Goal: Task Accomplishment & Management: Use online tool/utility

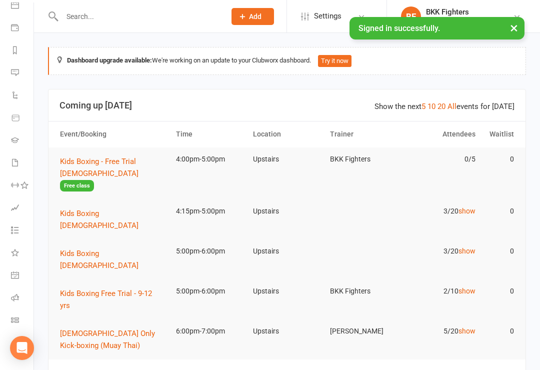
scroll to position [101, 1]
click at [12, 281] on link "General attendance" at bounding box center [22, 276] width 23 height 23
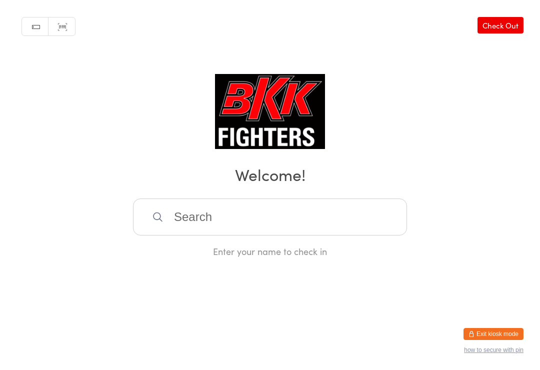
click at [252, 216] on input "search" at bounding box center [270, 217] width 274 height 37
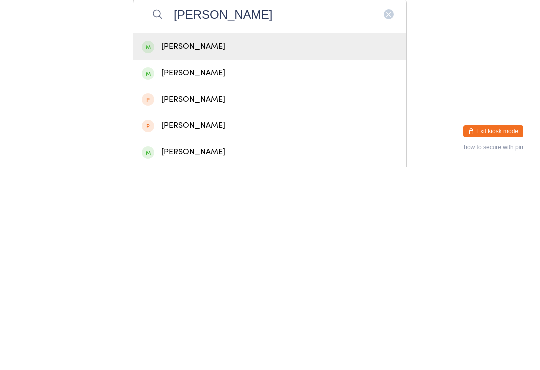
type input "[PERSON_NAME]"
click at [205, 243] on div "[PERSON_NAME]" at bounding box center [270, 250] width 256 height 14
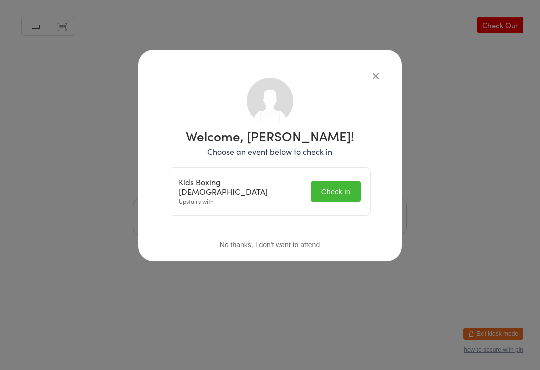
click at [326, 189] on button "Check in" at bounding box center [336, 192] width 50 height 21
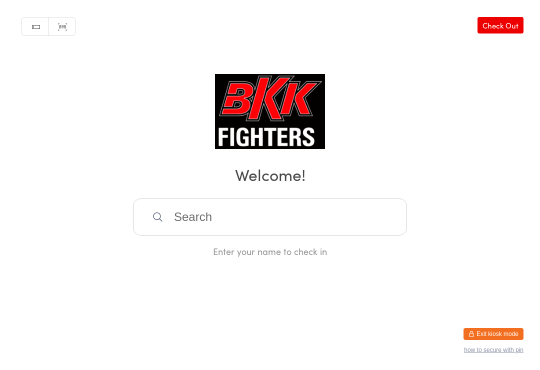
click at [350, 225] on input "search" at bounding box center [270, 217] width 274 height 37
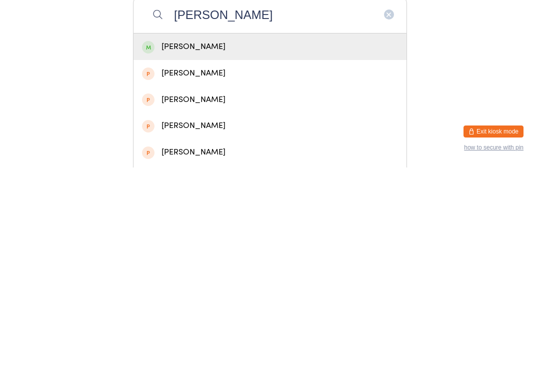
type input "[PERSON_NAME]"
click at [257, 243] on div "[PERSON_NAME]" at bounding box center [270, 250] width 256 height 14
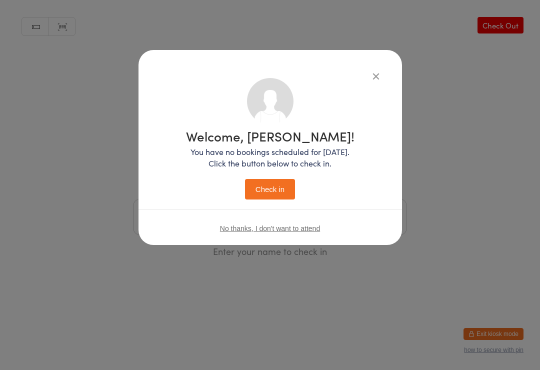
click at [266, 187] on button "Check in" at bounding box center [270, 189] width 50 height 21
